Goal: Task Accomplishment & Management: Manage account settings

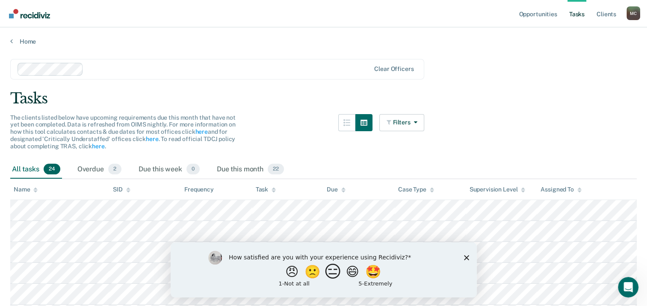
click at [338, 272] on button "😑" at bounding box center [334, 271] width 20 height 17
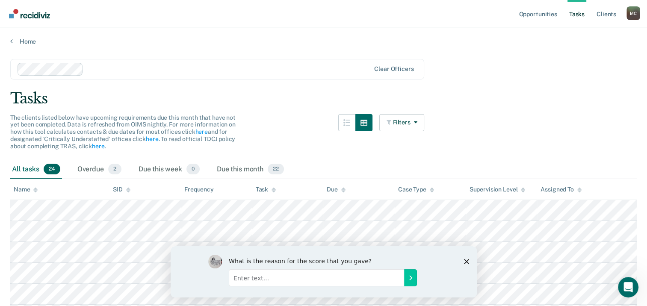
click at [292, 279] on input "Enter text..." at bounding box center [315, 277] width 175 height 17
type input "resistance from supervisors in using the new Early Release and Annual Reporting…"
click at [412, 276] on icon "Submit your response" at bounding box center [410, 277] width 7 height 7
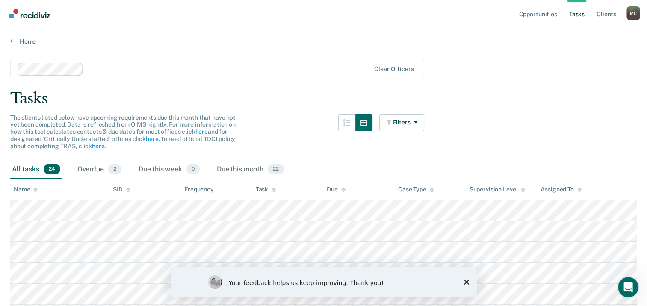
click at [276, 92] on div "Tasks" at bounding box center [323, 99] width 627 height 18
click at [246, 169] on div "Due this month 22" at bounding box center [250, 169] width 71 height 19
click at [344, 190] on icon at bounding box center [343, 190] width 4 height 6
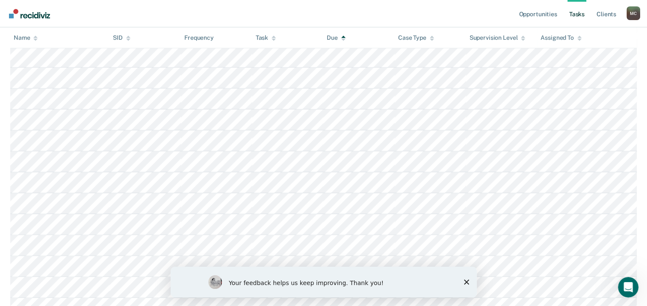
scroll to position [168, 0]
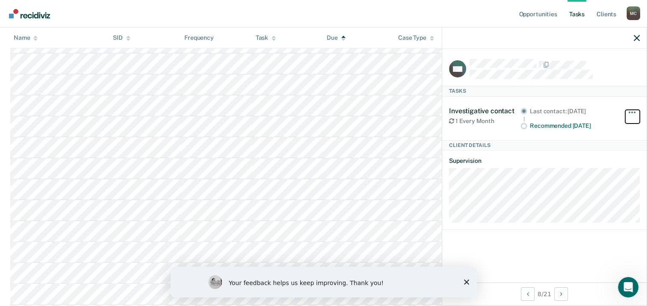
click at [633, 112] on button "button" at bounding box center [633, 117] width 15 height 14
click at [633, 112] on span "button" at bounding box center [633, 113] width 2 height 2
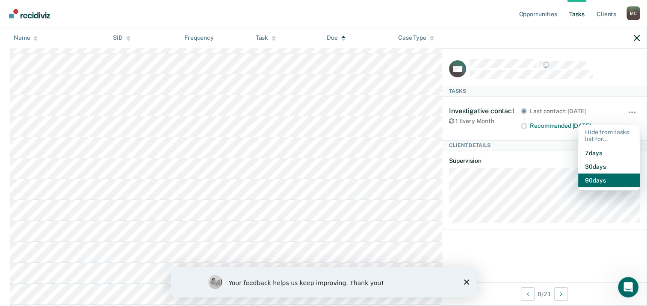
click at [593, 178] on button "90 days" at bounding box center [609, 181] width 62 height 14
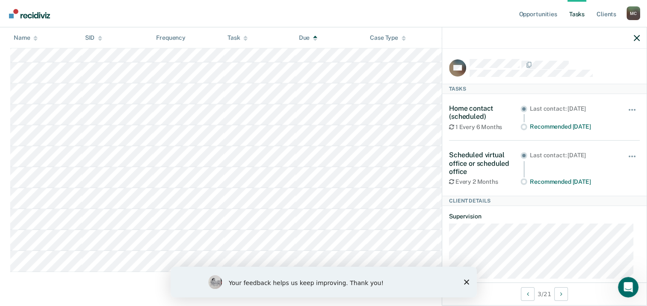
scroll to position [446, 0]
click at [466, 282] on polygon "Close survey" at bounding box center [466, 282] width 5 height 5
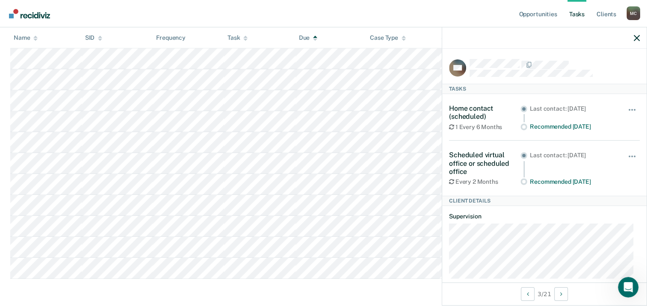
scroll to position [361, 0]
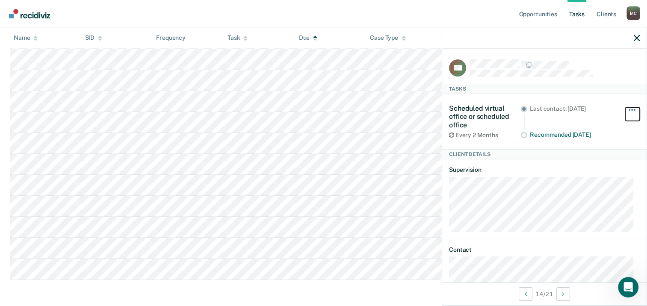
click at [626, 107] on button "button" at bounding box center [633, 114] width 15 height 14
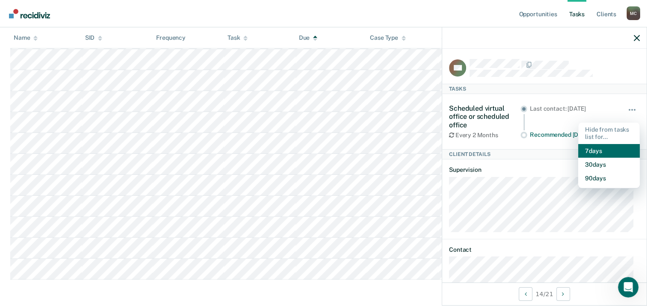
click at [591, 146] on button "7 days" at bounding box center [609, 151] width 62 height 14
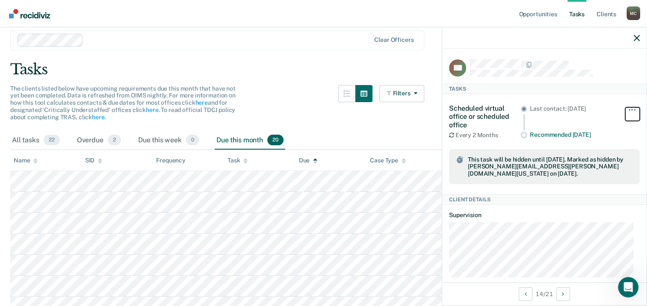
scroll to position [43, 0]
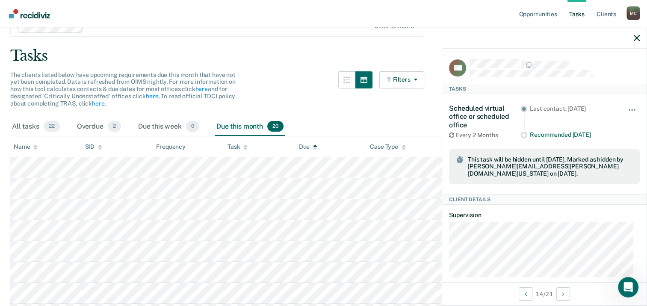
click at [35, 148] on icon at bounding box center [35, 149] width 4 height 2
click at [21, 147] on div "Name" at bounding box center [26, 146] width 24 height 7
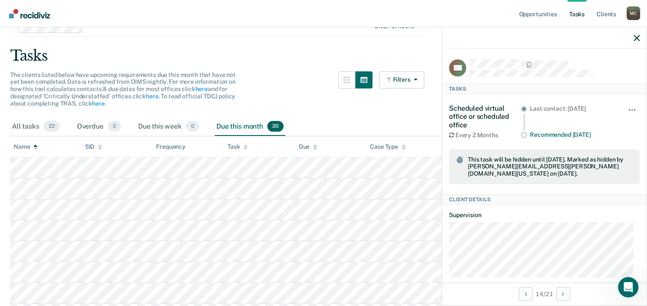
click at [21, 147] on div "Name" at bounding box center [26, 146] width 24 height 7
click at [92, 145] on div "SID" at bounding box center [94, 146] width 18 height 7
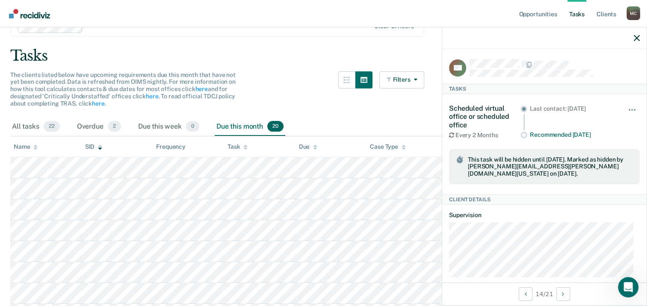
click at [100, 145] on icon at bounding box center [100, 146] width 4 height 2
click at [100, 143] on div at bounding box center [100, 146] width 4 height 7
click at [51, 145] on th "Name" at bounding box center [45, 146] width 71 height 21
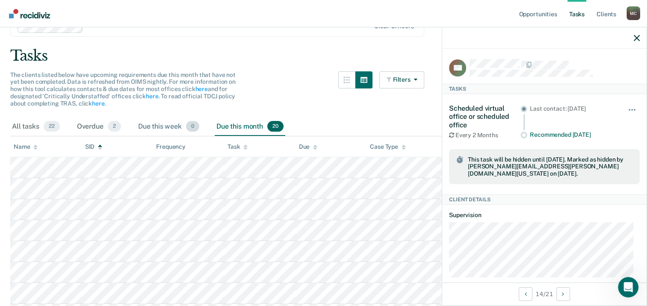
click at [169, 127] on div "Due this week 0" at bounding box center [168, 127] width 65 height 19
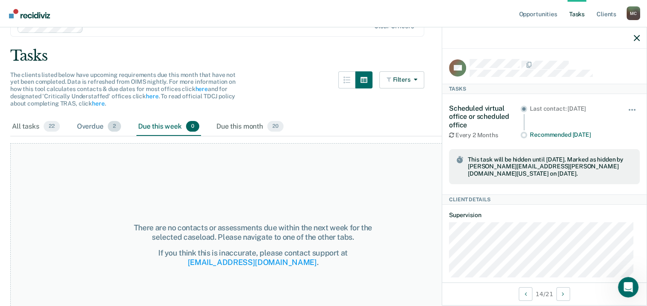
click at [96, 127] on div "Overdue 2" at bounding box center [98, 127] width 47 height 19
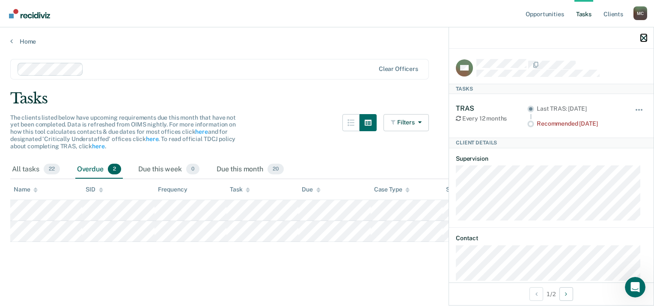
click at [642, 36] on icon "button" at bounding box center [644, 38] width 6 height 6
click at [633, 108] on button "button" at bounding box center [639, 114] width 15 height 14
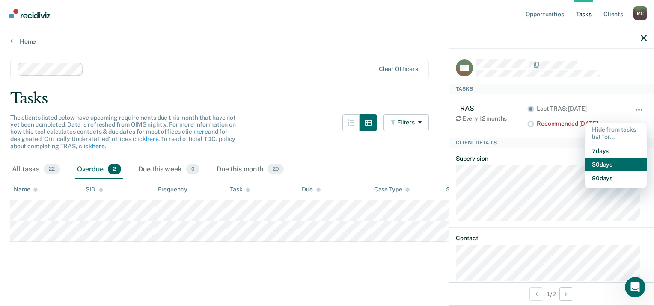
click at [598, 166] on button "30 days" at bounding box center [616, 165] width 62 height 14
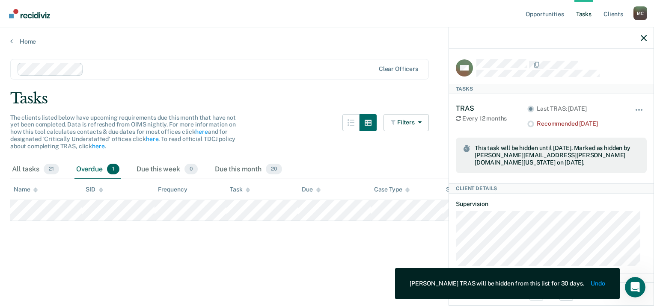
drag, startPoint x: 276, startPoint y: 250, endPoint x: 135, endPoint y: 231, distance: 142.1
click at [267, 252] on main "Clear officers Tasks The clients listed below have upcoming requirements due th…" at bounding box center [327, 174] width 654 height 258
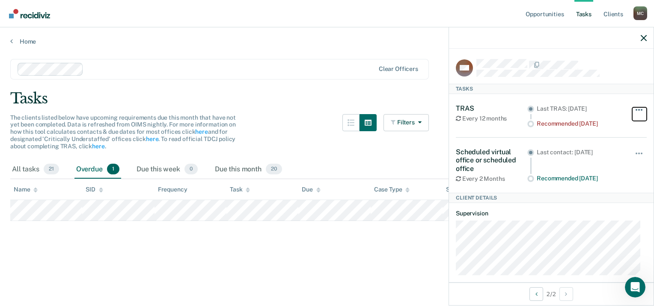
click at [632, 107] on button "button" at bounding box center [639, 114] width 15 height 14
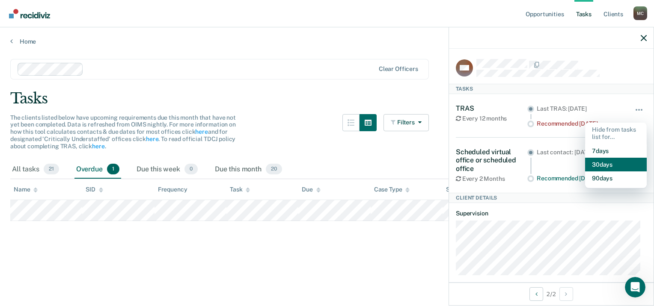
click at [599, 161] on button "30 days" at bounding box center [616, 165] width 62 height 14
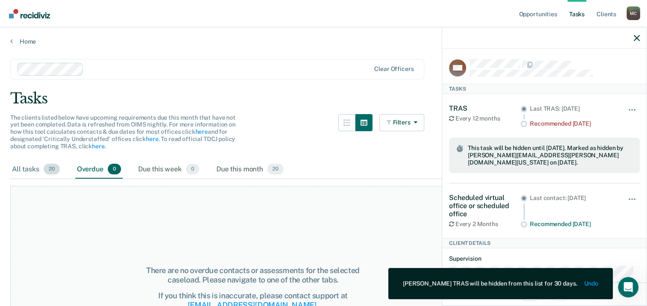
click at [24, 169] on div "All tasks 20" at bounding box center [35, 169] width 51 height 19
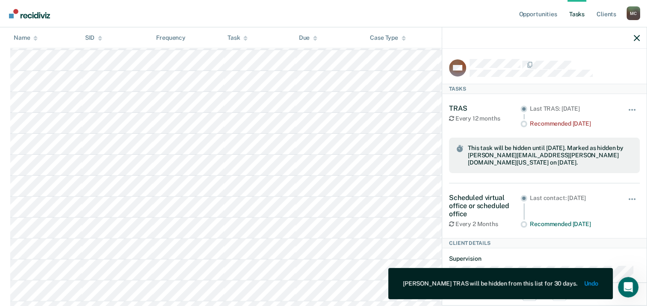
scroll to position [128, 0]
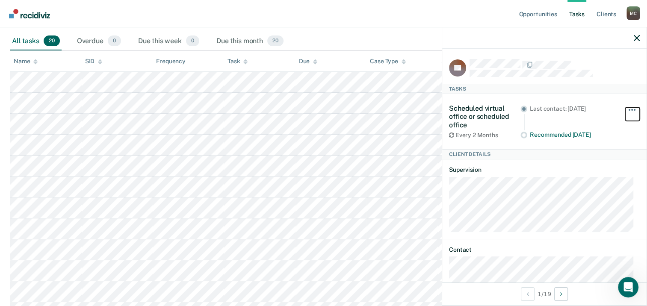
click at [627, 107] on button "button" at bounding box center [633, 114] width 15 height 14
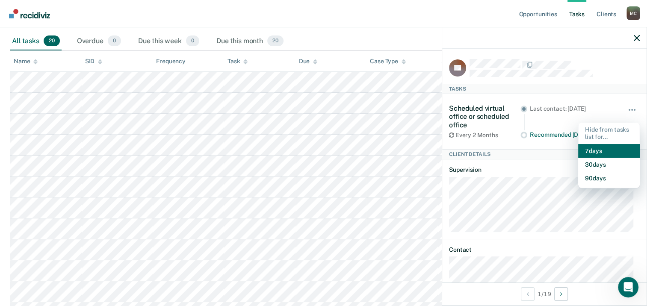
click at [593, 150] on button "7 days" at bounding box center [609, 151] width 62 height 14
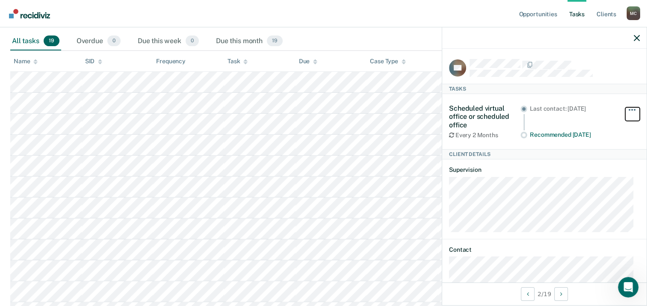
click at [632, 109] on span "button" at bounding box center [633, 110] width 2 height 2
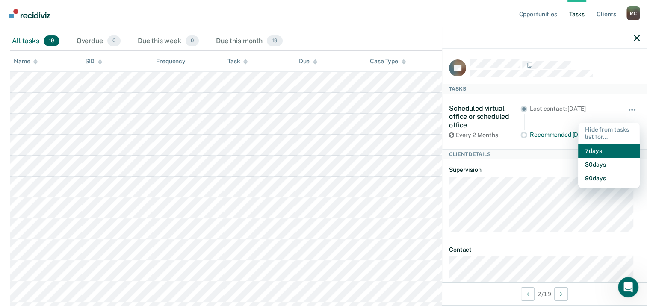
click at [593, 150] on button "7 days" at bounding box center [609, 151] width 62 height 14
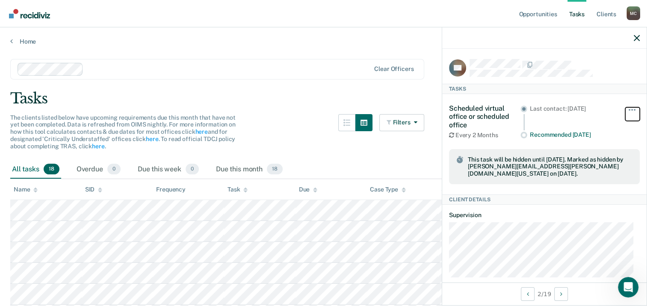
scroll to position [86, 0]
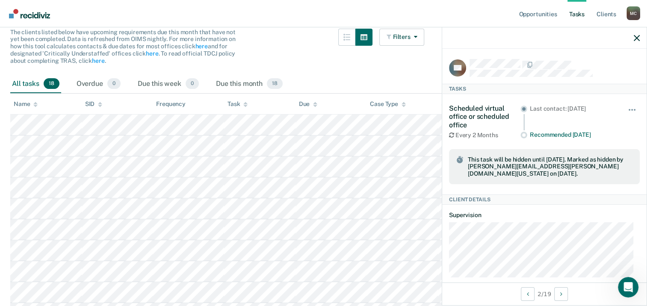
click at [291, 41] on div "The clients listed below have upcoming requirements due this month that have no…" at bounding box center [217, 52] width 414 height 46
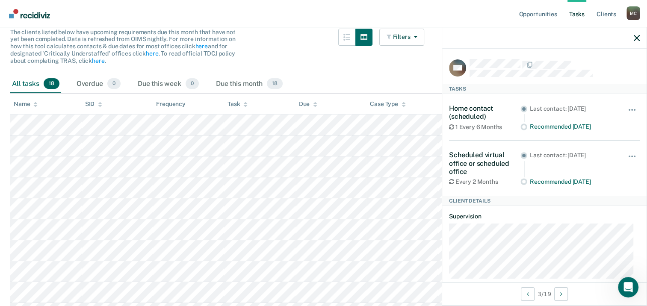
click at [629, 105] on div "Hide from tasks list for... 7 days 30 days 90 days" at bounding box center [633, 117] width 15 height 26
click at [634, 109] on span "button" at bounding box center [635, 110] width 2 height 2
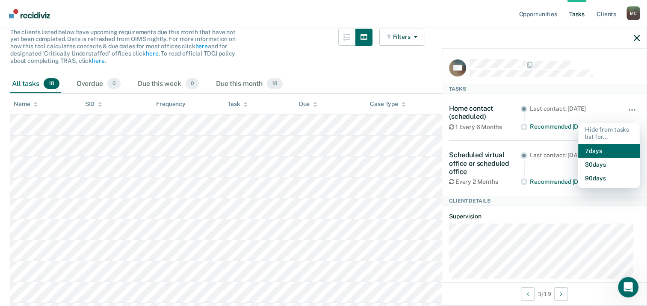
click at [597, 148] on button "7 days" at bounding box center [609, 151] width 62 height 14
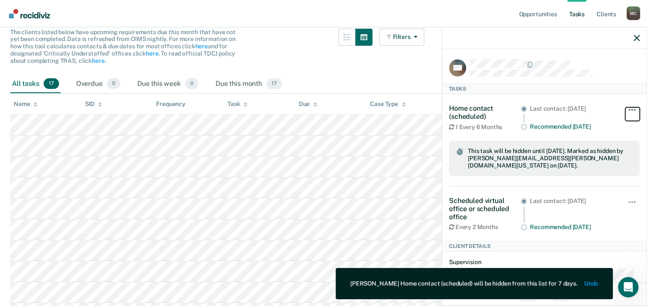
click at [634, 109] on span "button" at bounding box center [635, 110] width 2 height 2
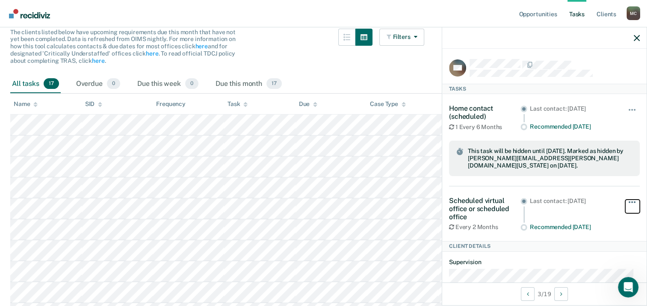
click at [628, 200] on button "button" at bounding box center [633, 207] width 15 height 14
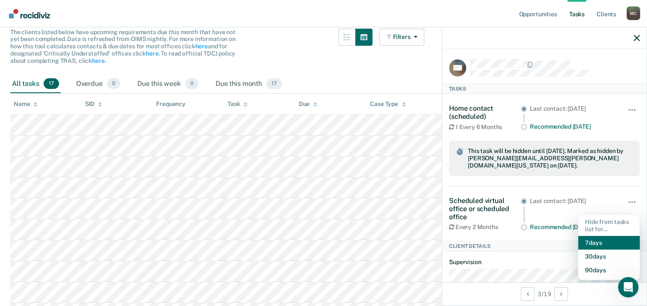
click at [589, 240] on button "7 days" at bounding box center [609, 243] width 62 height 14
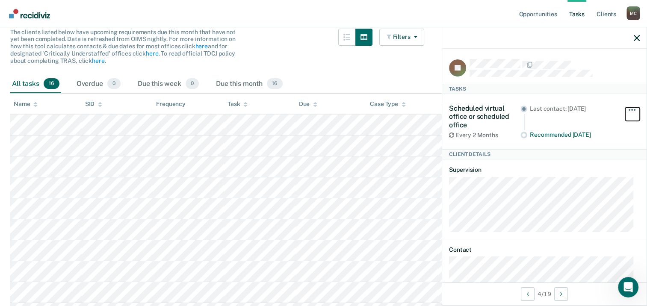
click at [634, 109] on span "button" at bounding box center [635, 110] width 2 height 2
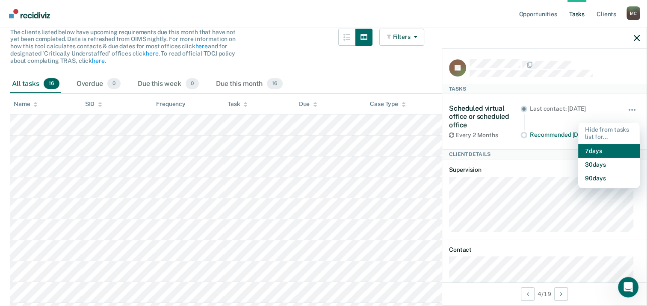
click at [598, 148] on button "7 days" at bounding box center [609, 151] width 62 height 14
